Goal: Task Accomplishment & Management: Use online tool/utility

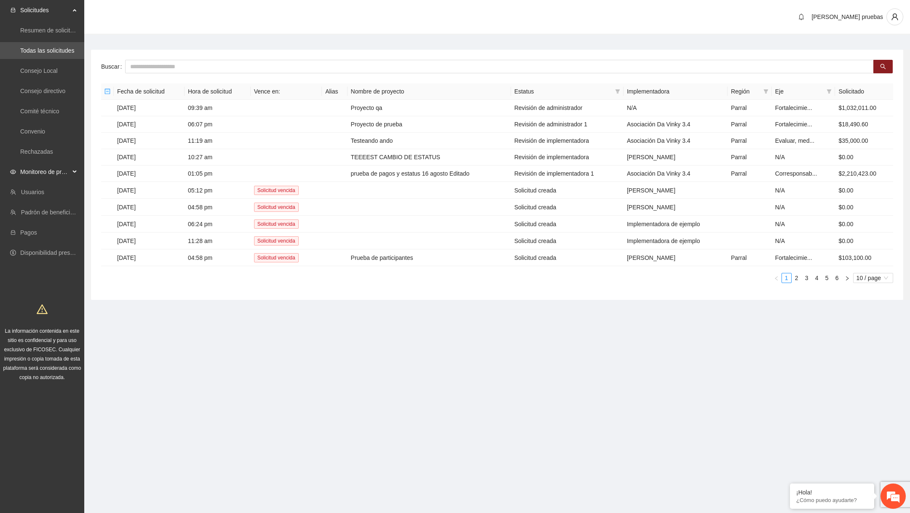
click at [45, 172] on span "Monitoreo de proyectos" at bounding box center [45, 171] width 50 height 17
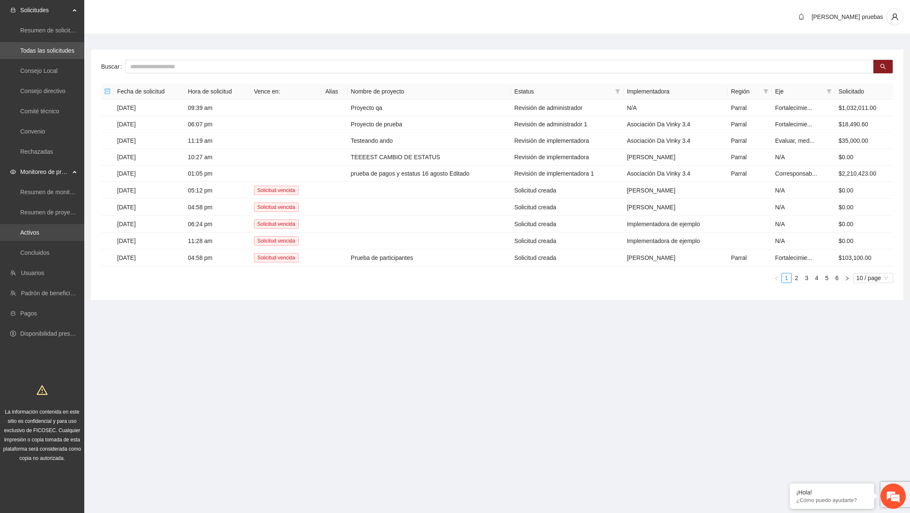
click at [35, 235] on link "Activos" at bounding box center [29, 232] width 19 height 7
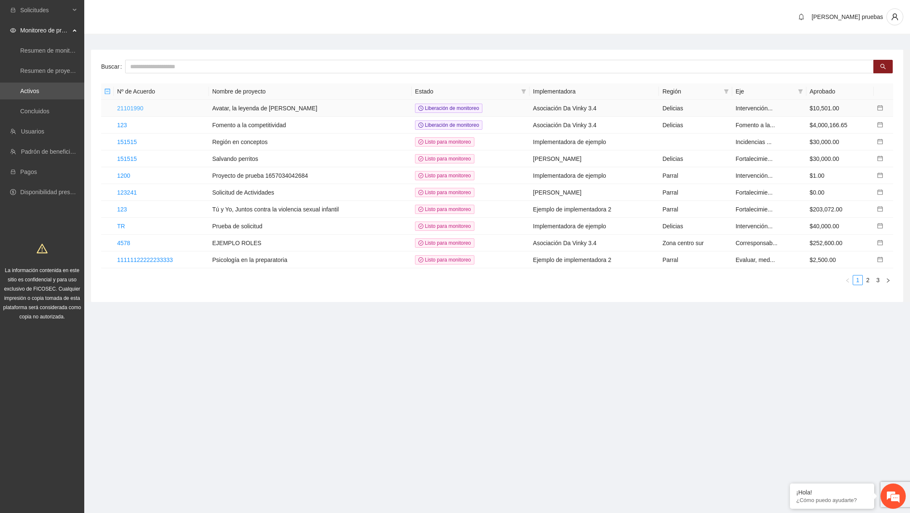
click at [141, 105] on link "21101990" at bounding box center [130, 108] width 26 height 7
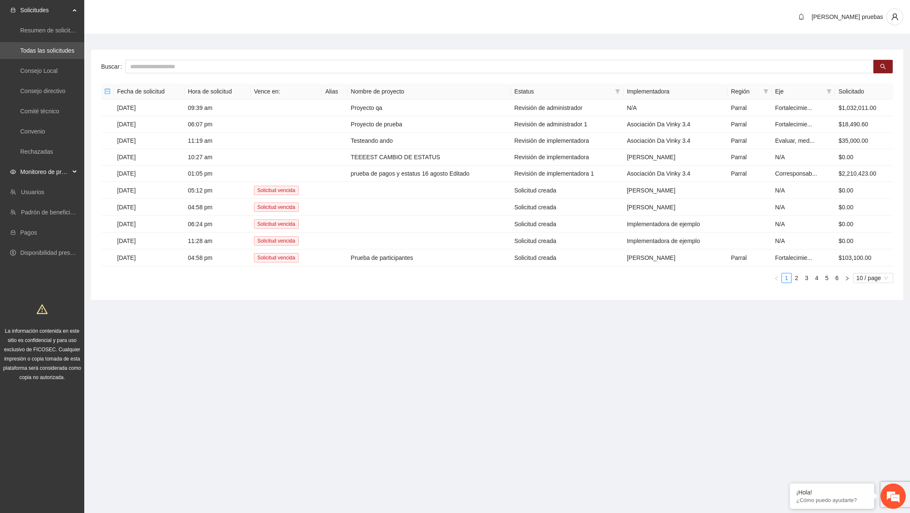
click at [54, 173] on span "Monitoreo de proyectos" at bounding box center [45, 171] width 50 height 17
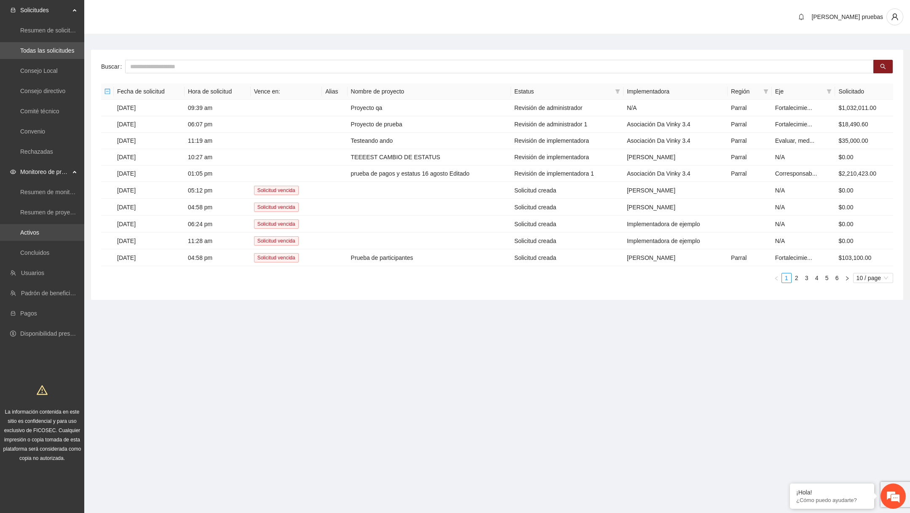
click at [39, 229] on link "Activos" at bounding box center [29, 232] width 19 height 7
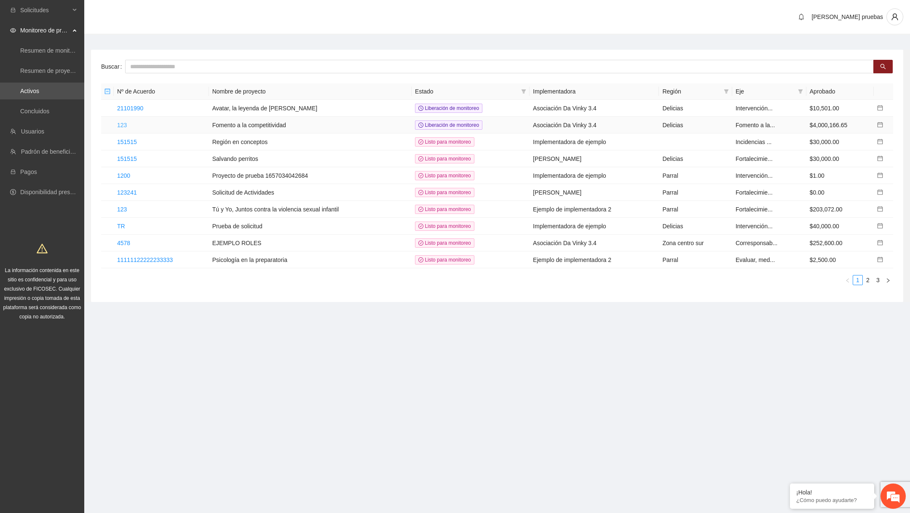
click at [125, 124] on link "123" at bounding box center [122, 125] width 10 height 7
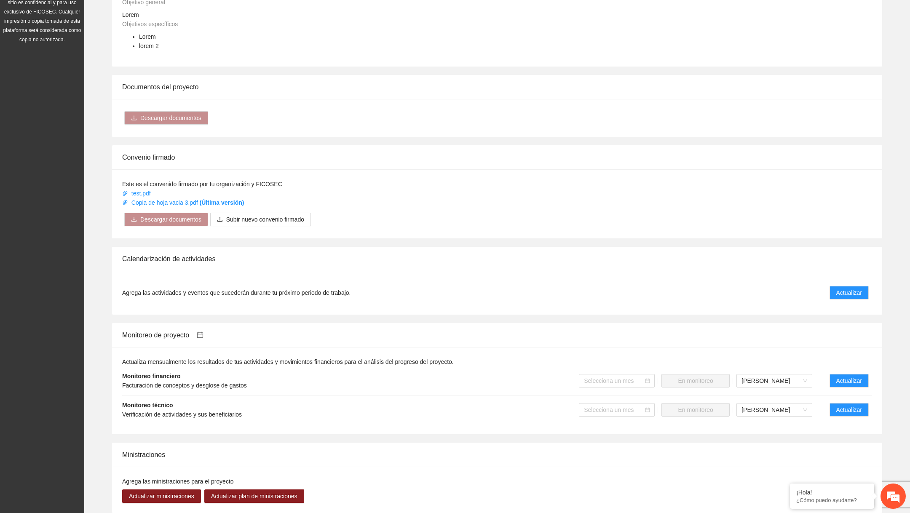
scroll to position [291, 0]
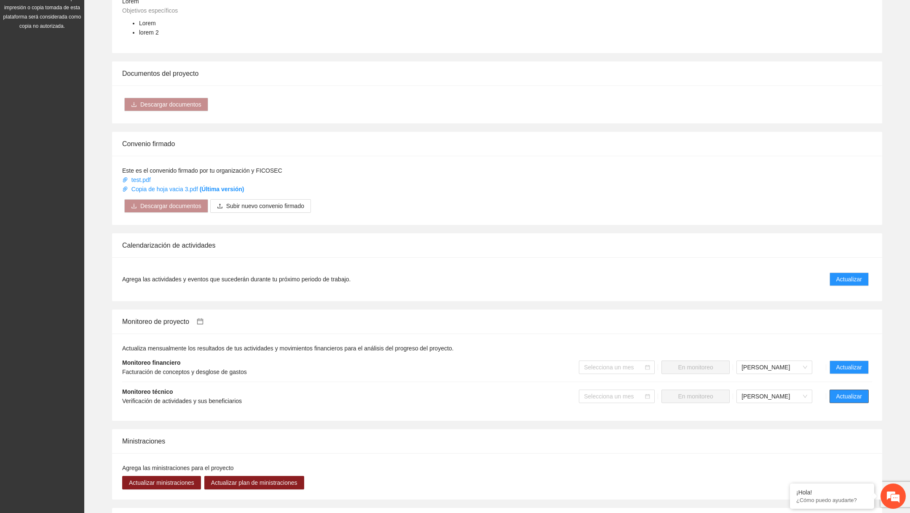
click at [832, 400] on button "Actualizar" at bounding box center [848, 396] width 39 height 13
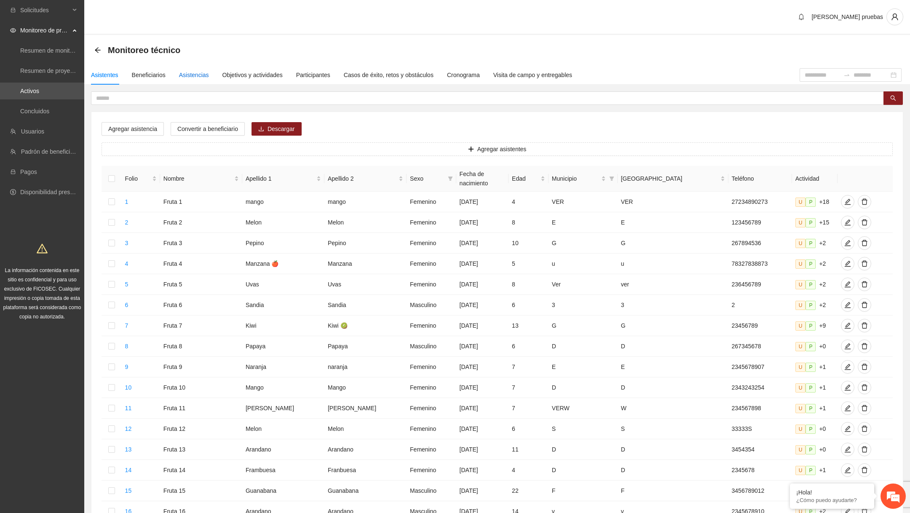
click at [194, 71] on div "Asistencias" at bounding box center [194, 74] width 30 height 9
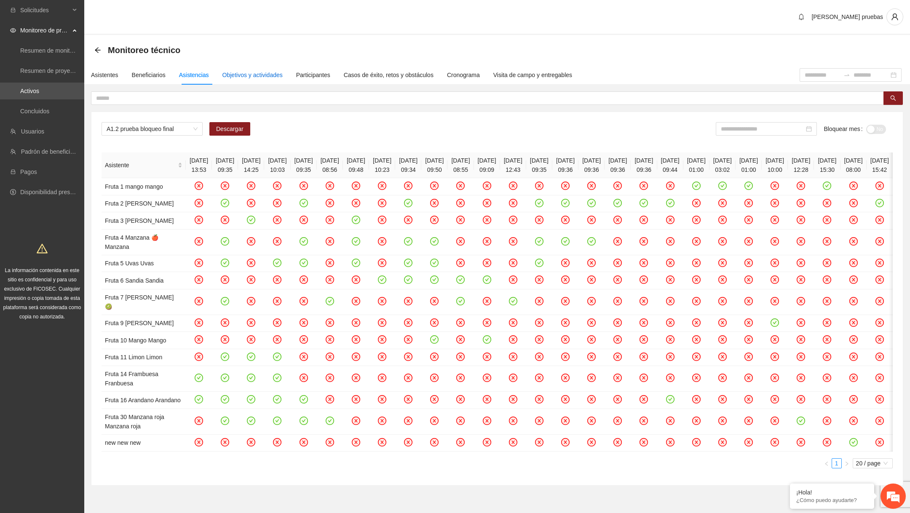
click at [239, 77] on div "Objetivos y actividades" at bounding box center [252, 74] width 60 height 9
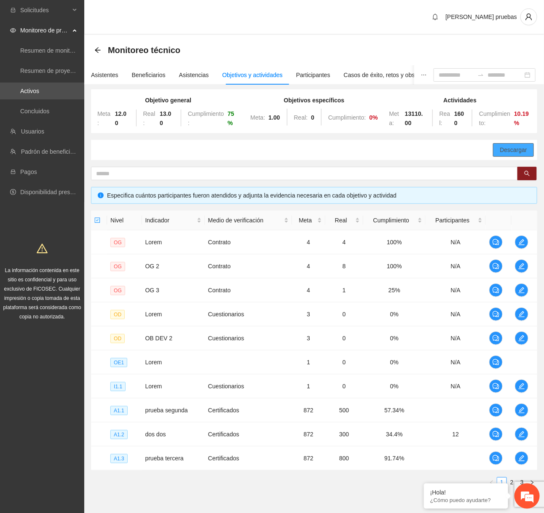
click at [519, 149] on span "Descargar" at bounding box center [513, 149] width 27 height 9
click at [521, 242] on icon "edit" at bounding box center [521, 242] width 7 height 7
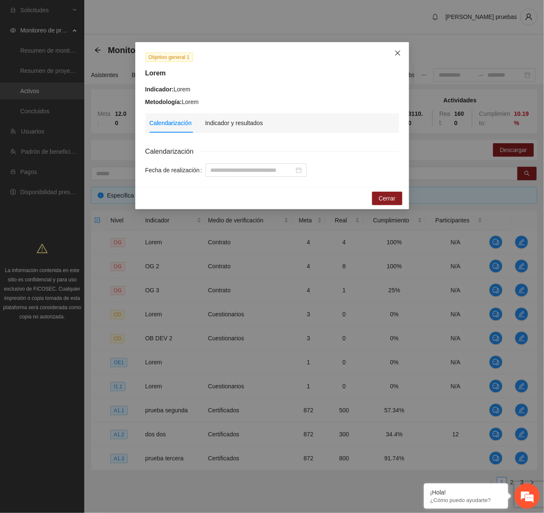
click at [398, 53] on icon "close" at bounding box center [397, 53] width 7 height 7
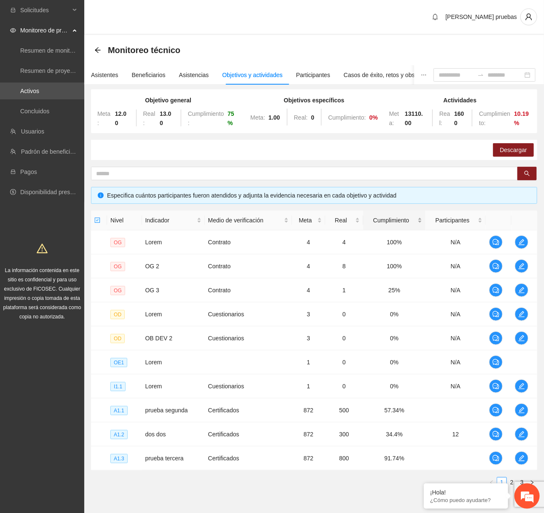
click at [386, 217] on span "Cumplimiento" at bounding box center [390, 220] width 49 height 9
copy span "Cumplimiento"
click at [519, 244] on icon "edit" at bounding box center [522, 242] width 6 height 6
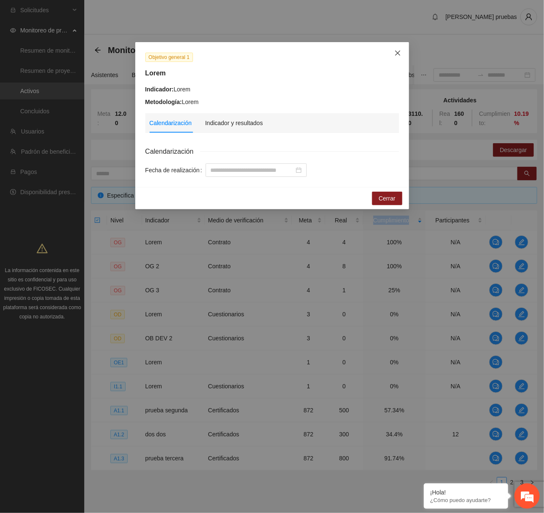
click at [397, 56] on icon "close" at bounding box center [397, 53] width 7 height 7
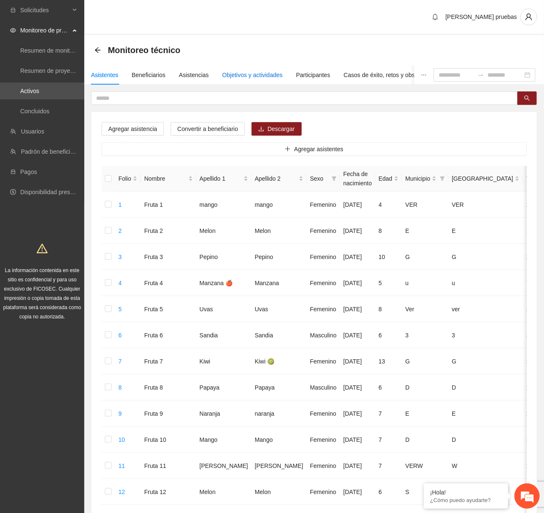
click at [237, 74] on div "Objetivos y actividades" at bounding box center [252, 74] width 60 height 9
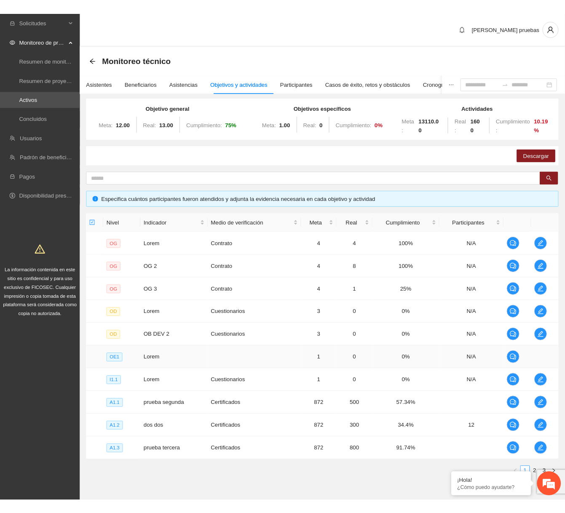
scroll to position [37, 0]
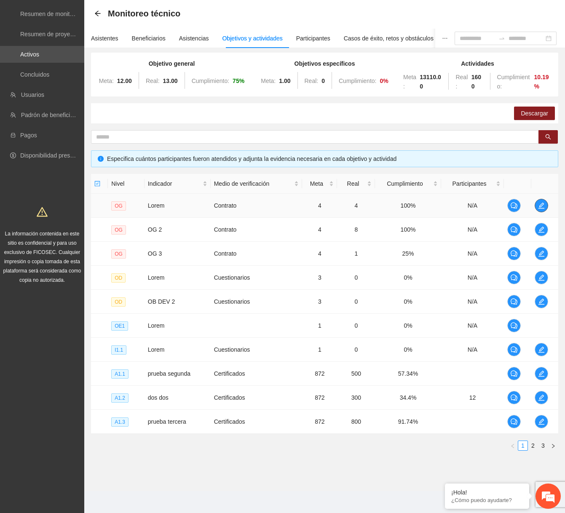
click at [543, 204] on span "edit" at bounding box center [541, 205] width 13 height 7
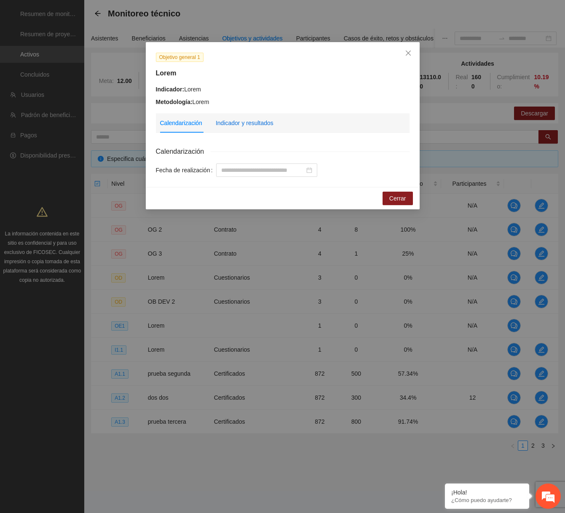
click at [265, 123] on div "Indicador y resultados" at bounding box center [245, 122] width 58 height 9
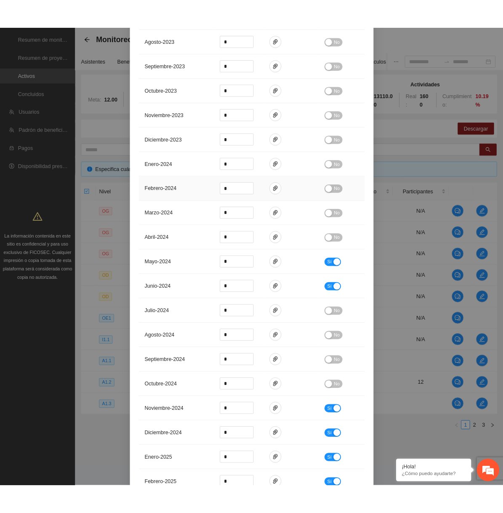
scroll to position [0, 0]
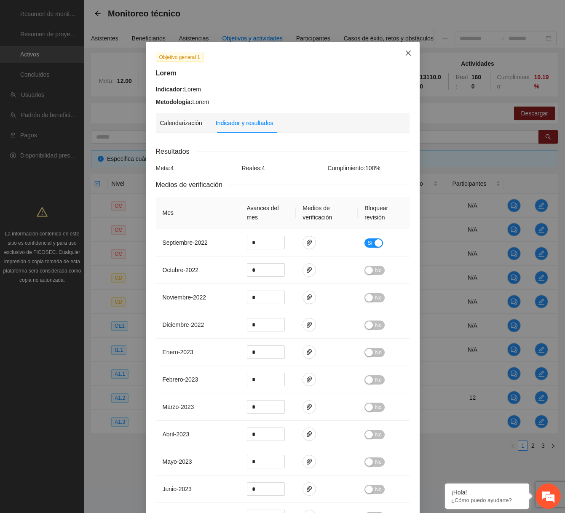
click at [409, 54] on icon "close" at bounding box center [407, 53] width 5 height 5
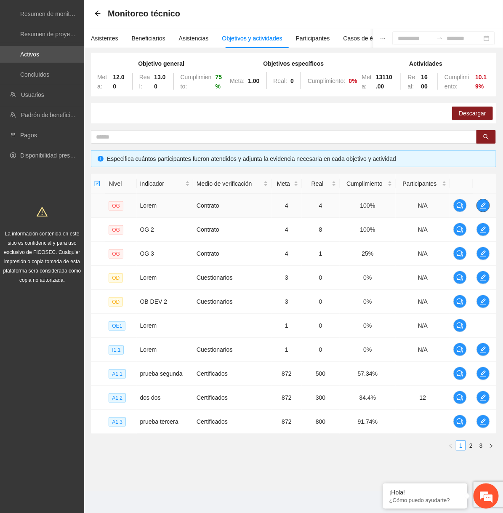
click at [484, 206] on icon "edit" at bounding box center [484, 206] width 6 height 6
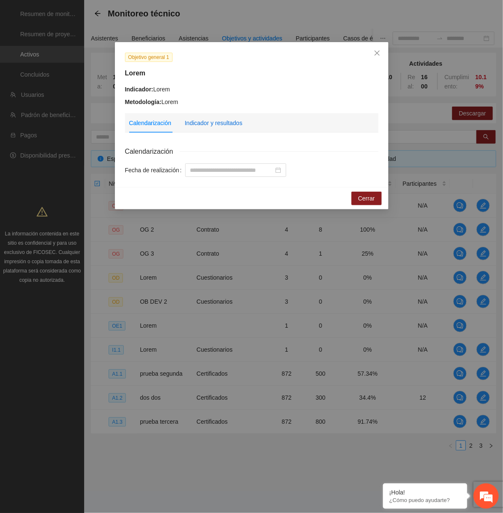
click at [235, 123] on div "Indicador y resultados" at bounding box center [214, 122] width 58 height 9
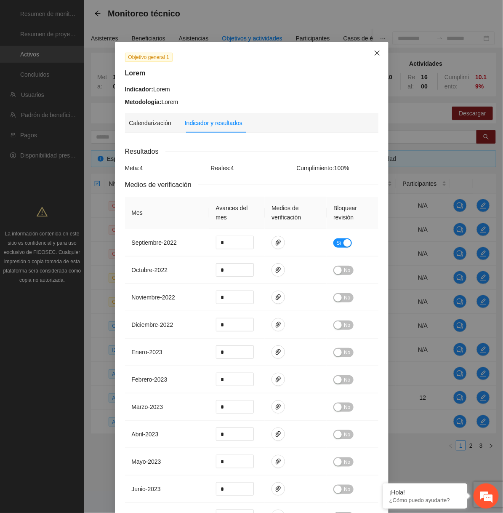
click at [379, 56] on icon "close" at bounding box center [377, 53] width 7 height 7
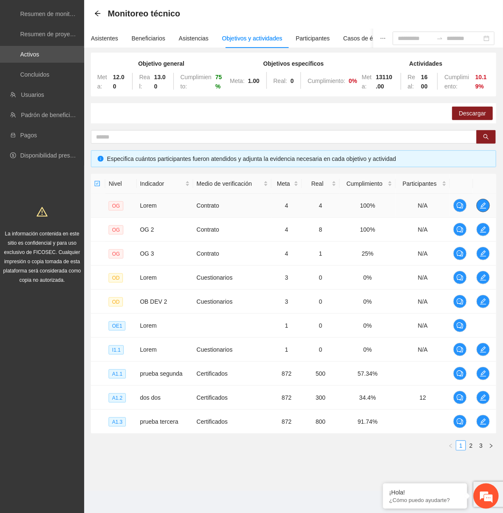
click at [490, 206] on span "edit" at bounding box center [483, 205] width 13 height 7
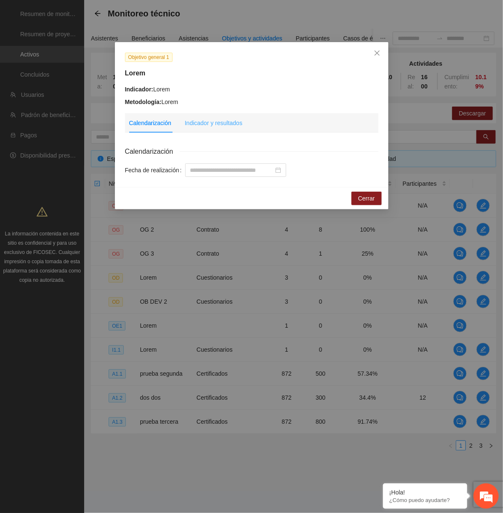
click at [227, 115] on div "Indicador y resultados" at bounding box center [214, 122] width 58 height 19
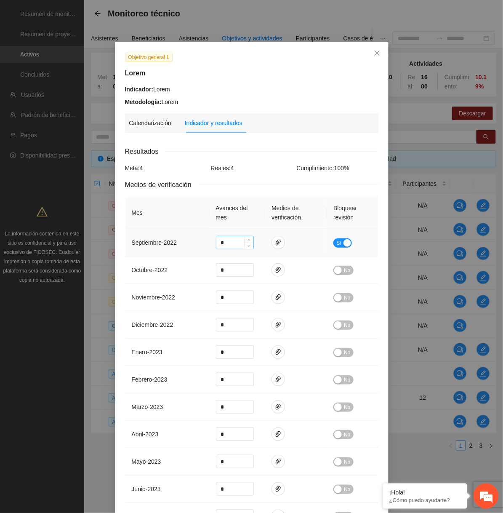
click at [232, 237] on input "*" at bounding box center [235, 242] width 37 height 13
click at [229, 268] on input "*" at bounding box center [235, 270] width 37 height 13
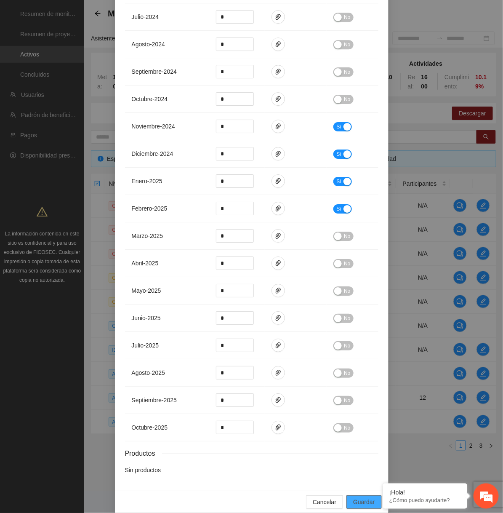
type input "*"
click at [364, 501] on span "Guardar" at bounding box center [363, 501] width 21 height 9
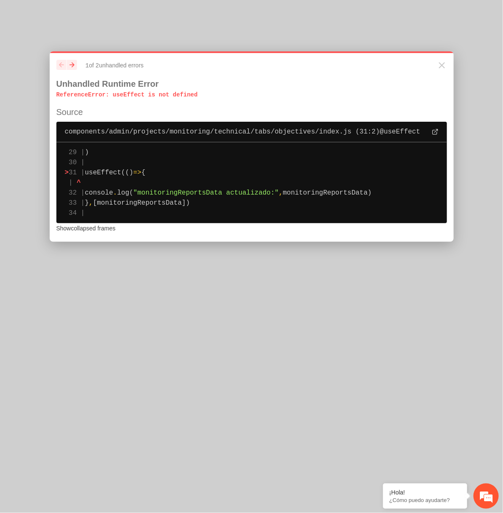
scroll to position [0, 0]
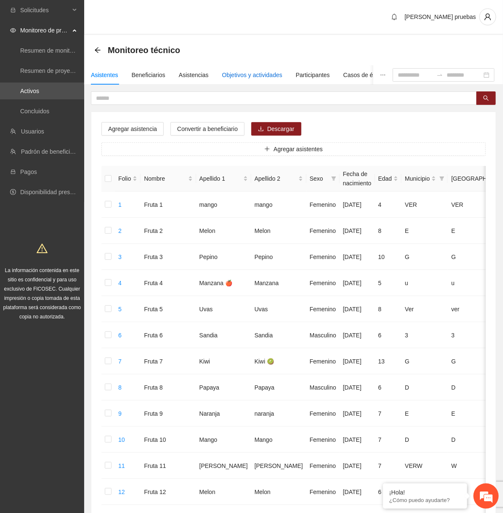
click at [283, 77] on div "Objetivos y actividades" at bounding box center [252, 74] width 60 height 9
